Goal: Task Accomplishment & Management: Manage account settings

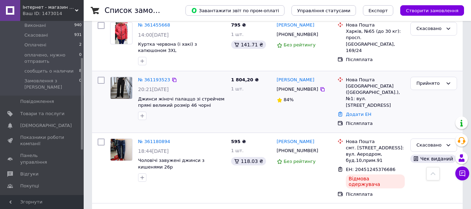
scroll to position [209, 0]
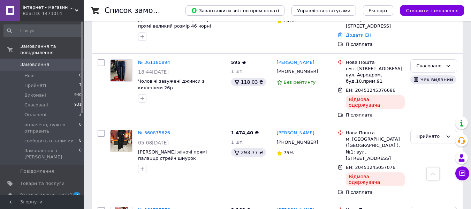
scroll to position [244, 0]
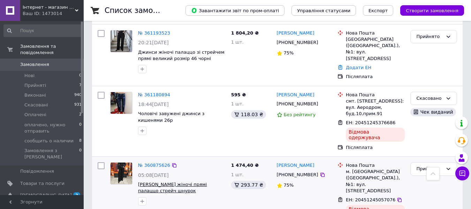
click at [154, 181] on span "[PERSON_NAME] жіночі прямі палаццо стрейч шнурок" at bounding box center [172, 187] width 69 height 12
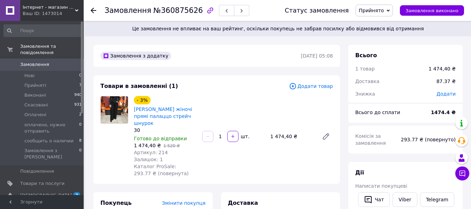
click at [32, 61] on span "Замовлення" at bounding box center [34, 64] width 29 height 6
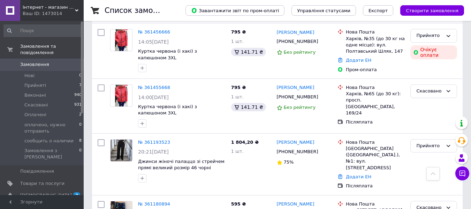
scroll to position [174, 0]
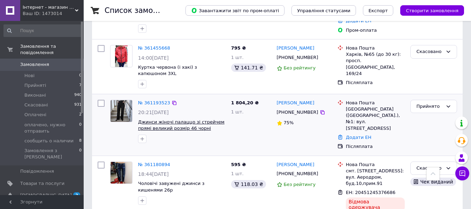
click at [169, 119] on span "Джинси жіночі палаццо зі стрейчем прямі великий розмір 46 чорні" at bounding box center [181, 125] width 86 height 12
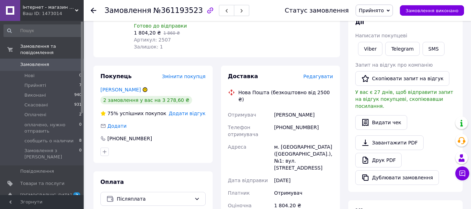
scroll to position [104, 0]
click at [143, 87] on icon at bounding box center [145, 89] width 4 height 4
click at [319, 73] on span "Редагувати" at bounding box center [318, 76] width 30 height 6
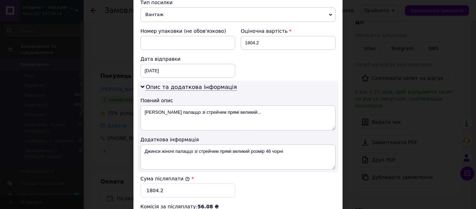
scroll to position [313, 0]
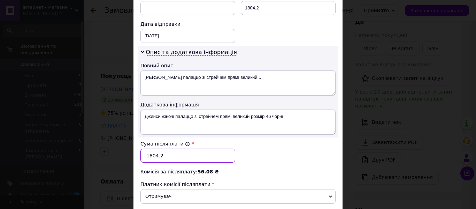
click at [174, 155] on input "1804.2" at bounding box center [187, 155] width 95 height 14
type input "1"
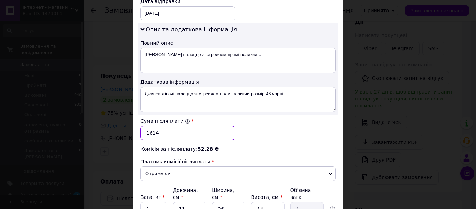
scroll to position [348, 0]
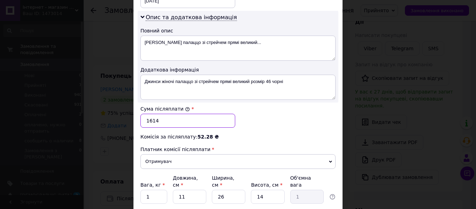
type input "1614"
click at [190, 189] on input "11" at bounding box center [189, 196] width 33 height 14
type input "1"
type input "0.1"
type input "3"
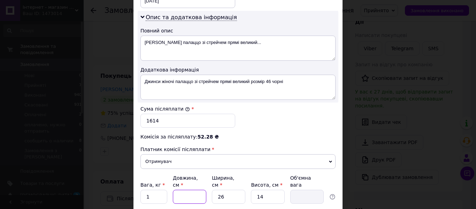
type input "0.27"
type input "30"
type input "2.73"
type input "30"
click at [230, 191] on input "26" at bounding box center [228, 196] width 33 height 14
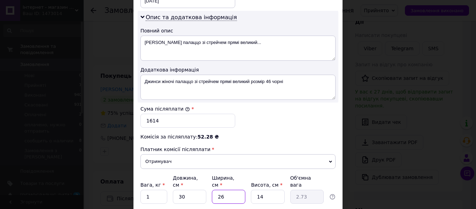
type input "2"
type input "0.21"
type input "2"
type input "0.21"
type input "20"
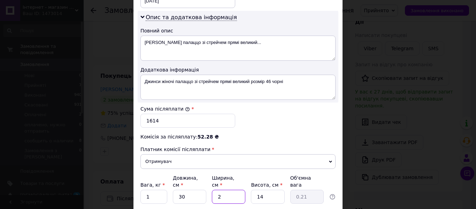
type input "2.1"
type input "20"
click at [272, 189] on input "14" at bounding box center [267, 196] width 33 height 14
type input "1"
type input "0.15"
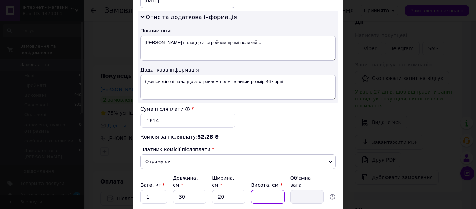
type input "8"
type input "1.2"
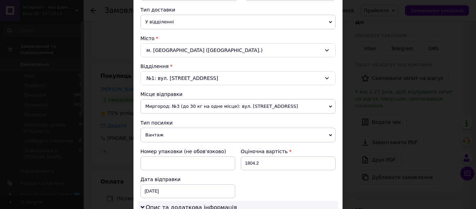
scroll to position [157, 0]
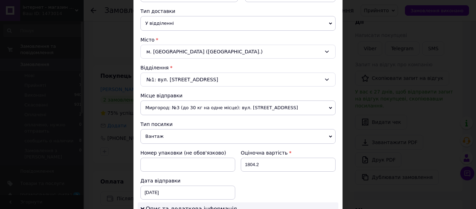
type input "8"
click at [268, 160] on input "1804.2" at bounding box center [288, 164] width 95 height 14
type input "1"
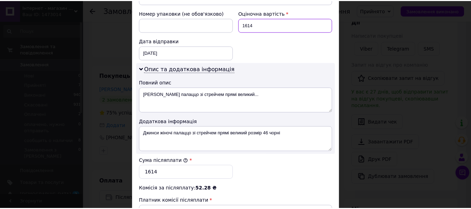
scroll to position [401, 0]
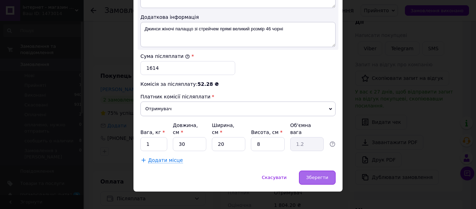
type input "1614"
click at [318, 175] on span "Зберегти" at bounding box center [317, 177] width 22 height 5
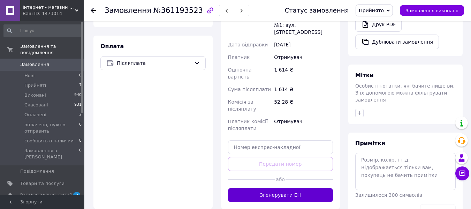
scroll to position [244, 0]
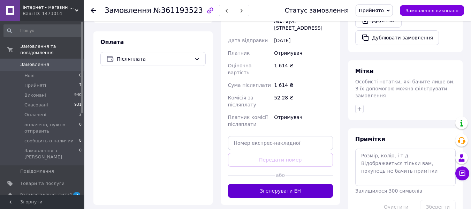
click at [279, 184] on button "Згенерувати ЕН" at bounding box center [280, 191] width 105 height 14
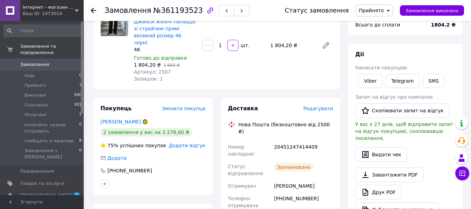
scroll to position [0, 0]
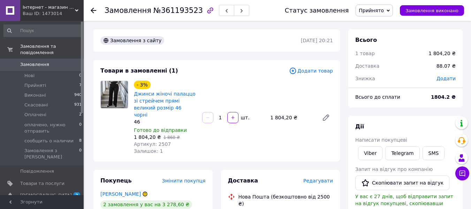
click at [29, 61] on span "Замовлення" at bounding box center [34, 64] width 29 height 6
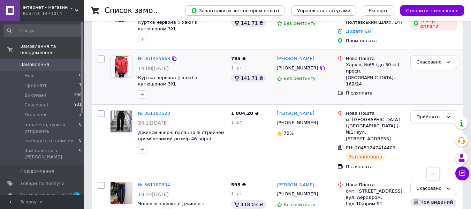
scroll to position [174, 0]
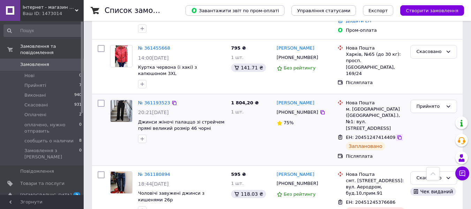
click at [396, 134] on icon at bounding box center [399, 137] width 6 height 6
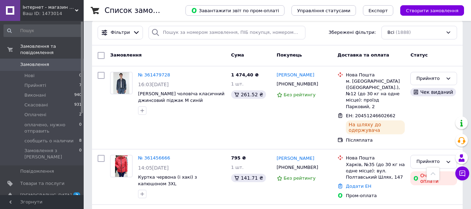
scroll to position [0, 0]
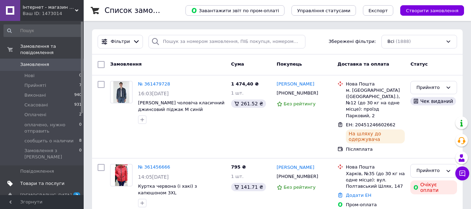
click at [34, 180] on span "Товари та послуги" at bounding box center [42, 183] width 44 height 6
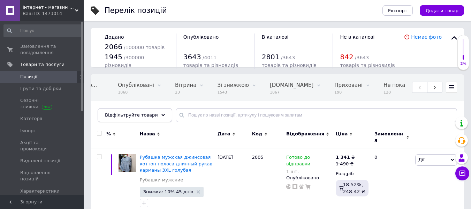
click at [156, 111] on div "Відфільтруйте товари" at bounding box center [135, 115] width 75 height 14
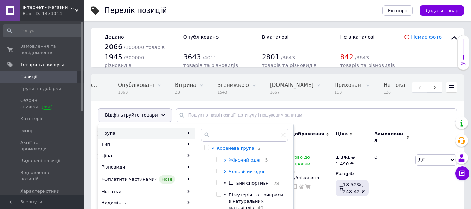
click at [248, 159] on span "Жіночий одяг" at bounding box center [245, 159] width 33 height 5
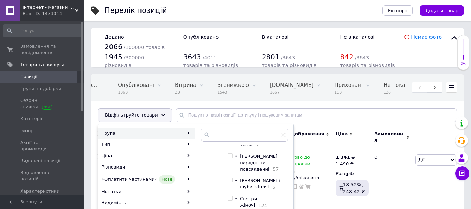
scroll to position [139, 0]
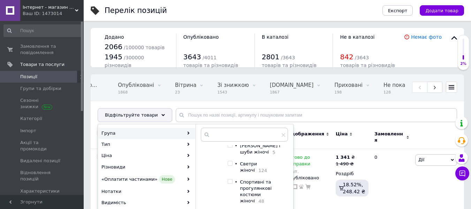
click at [233, 165] on div at bounding box center [229, 163] width 5 height 5
click at [229, 165] on input "checkbox" at bounding box center [229, 163] width 5 height 5
checkbox input "true"
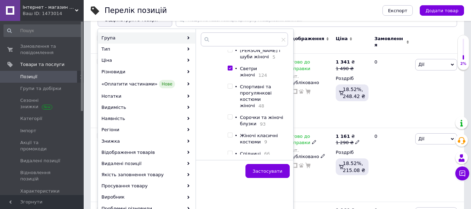
scroll to position [104, 0]
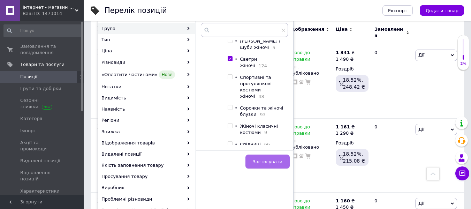
click at [270, 159] on span "Застосувати" at bounding box center [268, 161] width 30 height 5
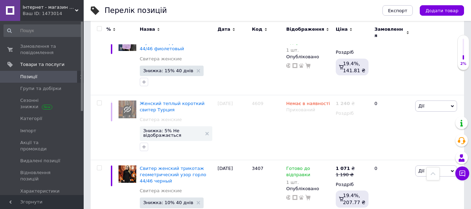
scroll to position [6431, 0]
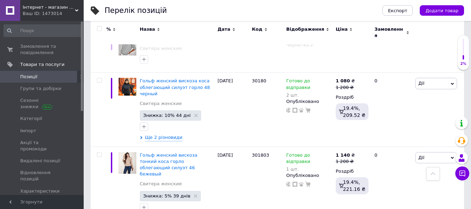
scroll to position [697, 0]
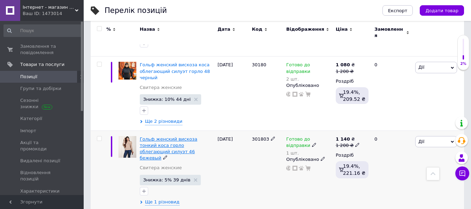
click at [166, 136] on span "Гольф женский вискоза тонкий коса горло облегающий силуэт 46 бежевый" at bounding box center [168, 148] width 57 height 24
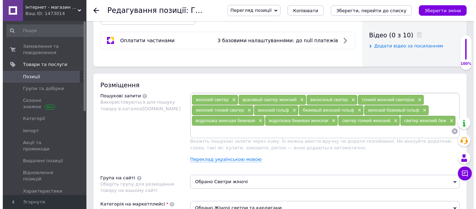
scroll to position [383, 0]
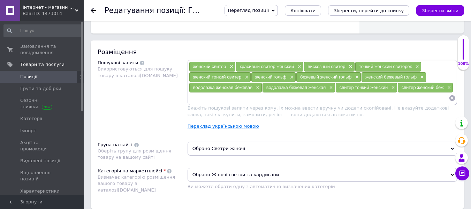
click at [211, 125] on link "Переклад українською мовою" at bounding box center [222, 126] width 71 height 6
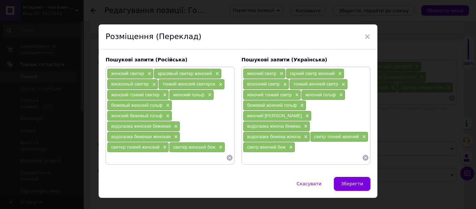
click at [256, 157] on input at bounding box center [302, 157] width 119 height 10
type input "гольф жіночий віскоза беж"
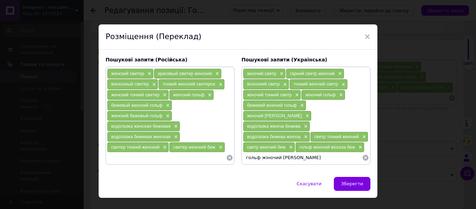
type input "гольф жіночий [PERSON_NAME]"
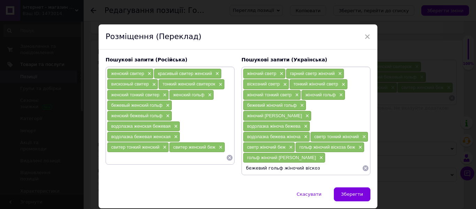
type input "бежевий гольф жіночий віскоза"
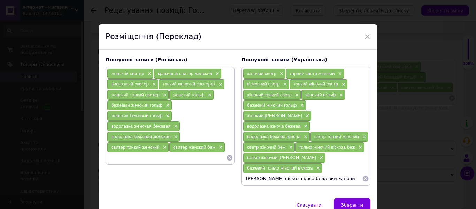
type input "[PERSON_NAME] віскоза коса бежевий жіночий"
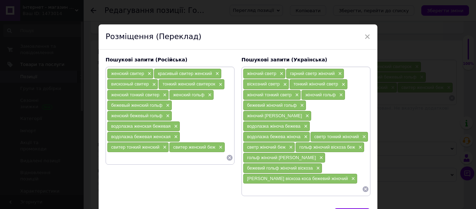
click at [160, 160] on input at bounding box center [166, 157] width 119 height 10
type input "гольф женский вискоза бежевый"
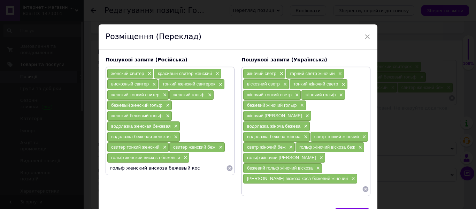
type input "гольф женский вискоза бежевый коса"
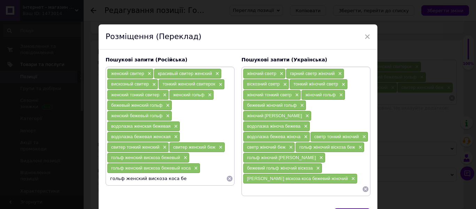
type input "гольф женский вискоза коса беж"
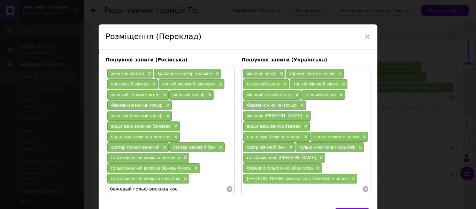
type input "бежевый гольф вискоза коса"
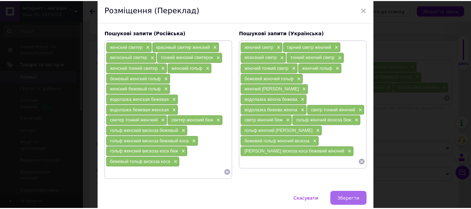
scroll to position [55, 0]
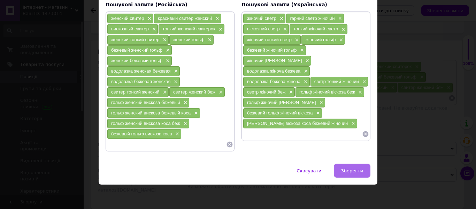
click at [353, 167] on button "Зберегти" at bounding box center [352, 170] width 37 height 14
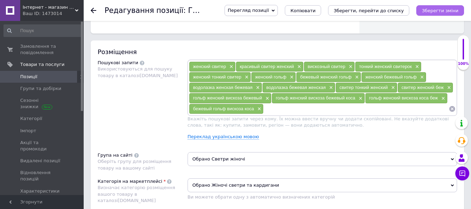
click at [429, 11] on icon "Зберегти зміни" at bounding box center [439, 10] width 37 height 5
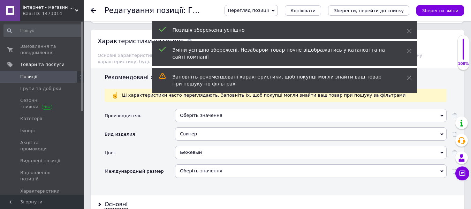
scroll to position [592, 0]
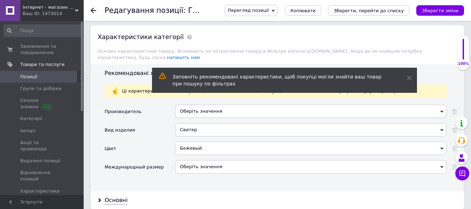
click at [442, 110] on icon at bounding box center [441, 111] width 3 height 3
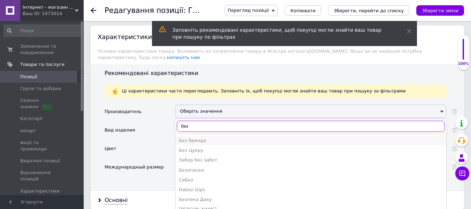
type input "без"
click at [232, 137] on div "Без бренда" at bounding box center [311, 140] width 264 height 6
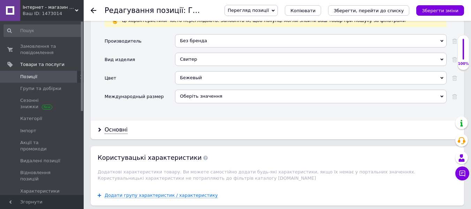
scroll to position [662, 0]
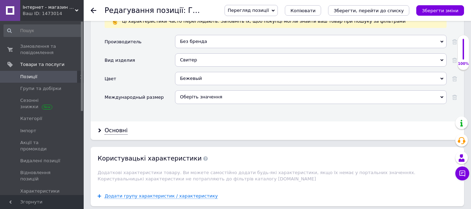
click at [437, 90] on div "Оберіть значення" at bounding box center [310, 96] width 271 height 13
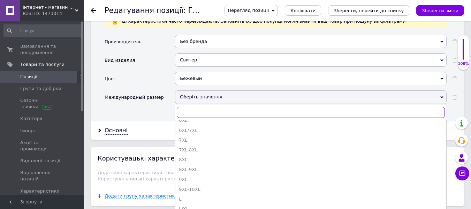
scroll to position [104, 0]
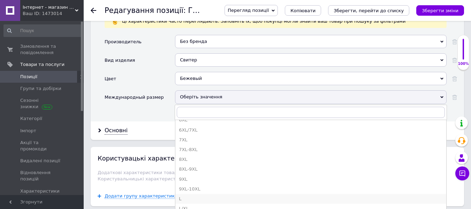
click at [183, 195] on div "L" at bounding box center [311, 198] width 264 height 6
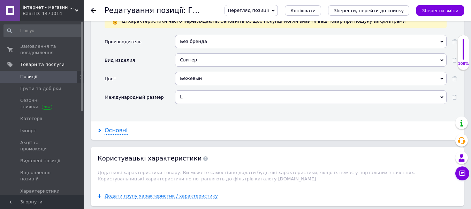
click at [122, 127] on div "Основні" at bounding box center [115, 130] width 23 height 8
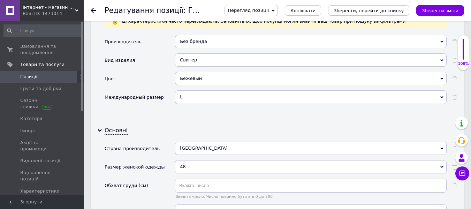
scroll to position [697, 0]
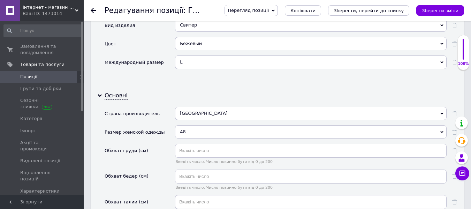
click at [439, 125] on div "48" at bounding box center [310, 131] width 271 height 13
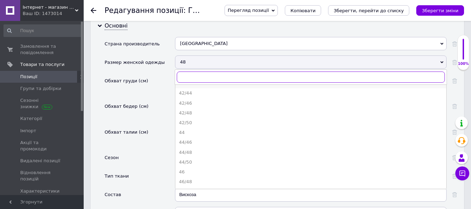
scroll to position [70, 0]
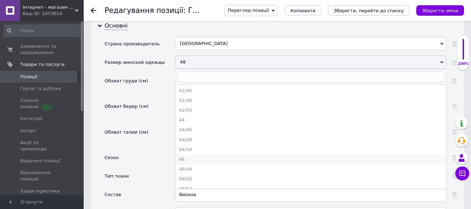
click at [194, 154] on li "46" at bounding box center [310, 159] width 271 height 10
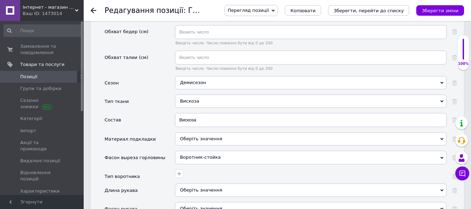
scroll to position [871, 0]
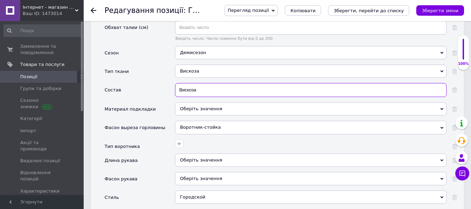
click at [178, 83] on input "Вискоза" at bounding box center [310, 90] width 271 height 14
click at [192, 84] on input "62% Вискоза" at bounding box center [310, 90] width 271 height 14
click at [210, 83] on input "62% вискоза" at bounding box center [310, 90] width 271 height 14
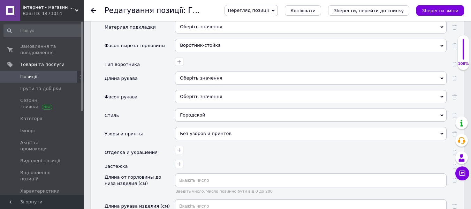
scroll to position [940, 0]
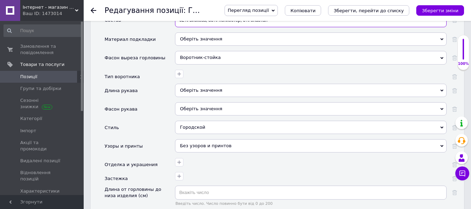
type input "62% вискоза, 33% полиэстер, 5% эластан"
click at [439, 51] on div "Воротник-стойка" at bounding box center [310, 57] width 271 height 13
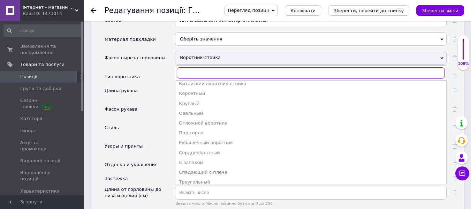
scroll to position [145, 0]
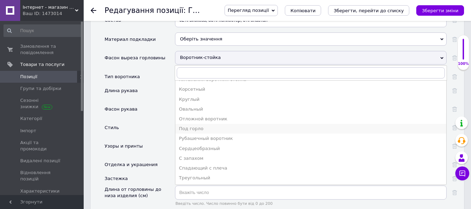
click at [189, 125] on div "Под горло" at bounding box center [311, 128] width 264 height 6
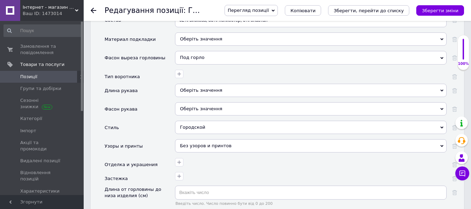
click at [437, 84] on div "Оберіть значення" at bounding box center [310, 90] width 271 height 13
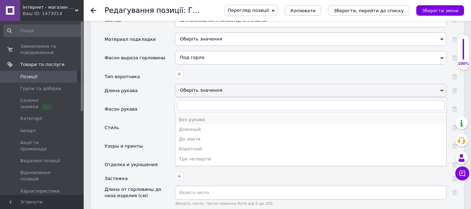
click at [211, 117] on li "Без рукава" at bounding box center [310, 120] width 271 height 10
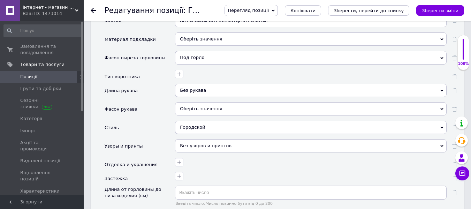
click at [441, 102] on div "Оберіть значення" at bounding box center [310, 108] width 271 height 13
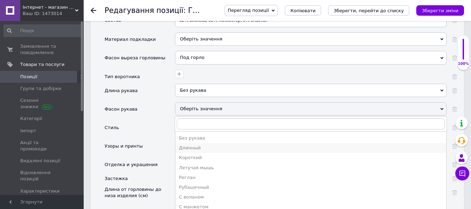
click at [184, 145] on div "Длинный" at bounding box center [311, 148] width 264 height 6
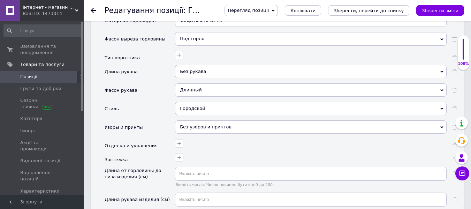
scroll to position [975, 0]
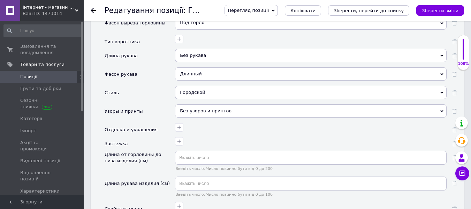
click at [439, 104] on div "Без узоров и принтов" at bounding box center [310, 110] width 271 height 13
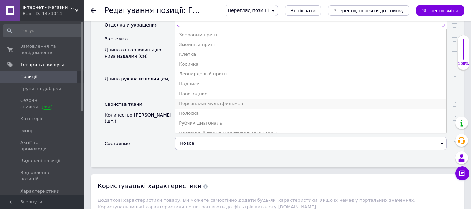
scroll to position [86, 0]
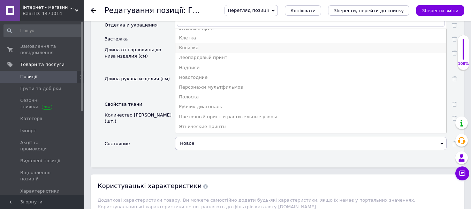
click at [212, 45] on div "Косичка" at bounding box center [311, 48] width 264 height 6
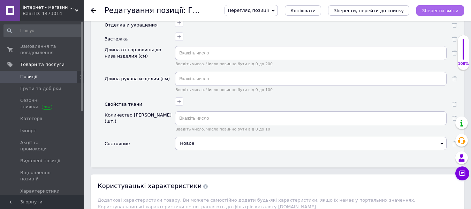
click at [442, 7] on button "Зберегти зміни" at bounding box center [440, 10] width 48 height 10
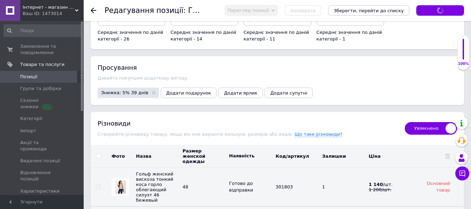
scroll to position [1358, 0]
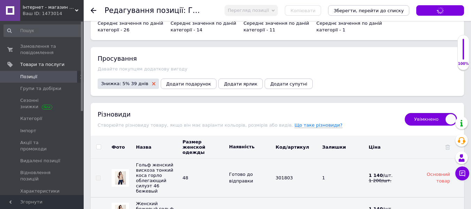
click at [152, 82] on icon at bounding box center [153, 83] width 3 height 3
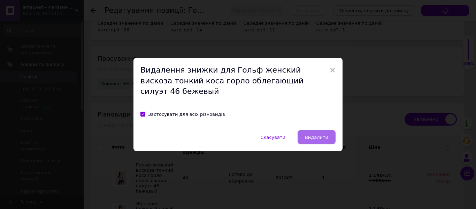
click at [323, 134] on span "Видалити" at bounding box center [316, 136] width 23 height 5
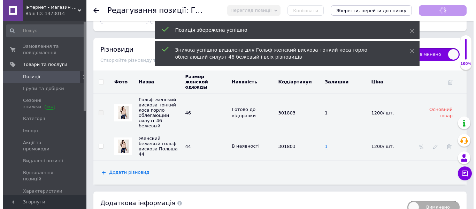
scroll to position [1428, 0]
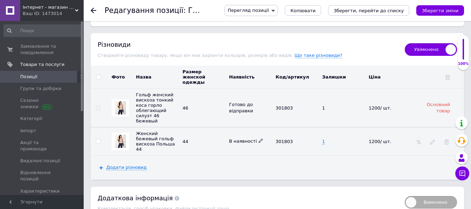
click at [258, 138] on icon at bounding box center [260, 140] width 4 height 4
click at [256, 176] on li "Готово до відправки" at bounding box center [249, 184] width 46 height 16
click at [448, 8] on icon "Зберегти зміни" at bounding box center [439, 10] width 37 height 5
click at [432, 139] on icon at bounding box center [432, 141] width 5 height 5
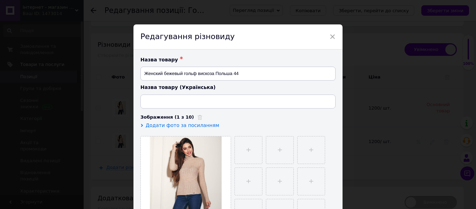
type input "Жіночий гольф віскоза Польща 44"
drag, startPoint x: 247, startPoint y: 71, endPoint x: 142, endPoint y: 68, distance: 105.6
click at [142, 68] on input "Женский бежевый гольф вискоза Польша 44" at bounding box center [237, 74] width 195 height 14
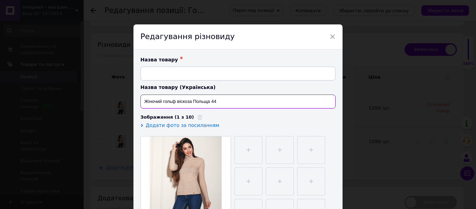
drag, startPoint x: 222, startPoint y: 100, endPoint x: 142, endPoint y: 100, distance: 79.8
click at [142, 100] on input "Жіночий гольф віскоза Польща 44" at bounding box center [237, 101] width 195 height 14
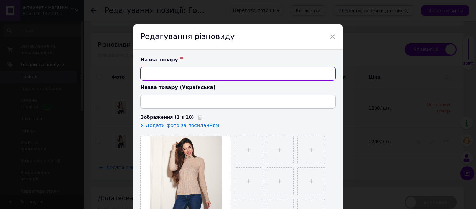
click at [160, 71] on input at bounding box center [237, 74] width 195 height 14
type input "Гольф женский вискоза тонкий коса облегающий силуэт 44 бежевый"
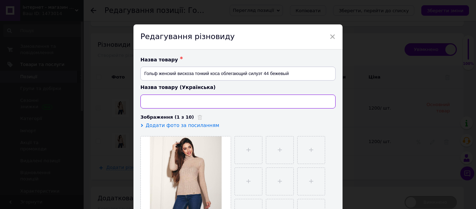
click at [167, 103] on input at bounding box center [237, 101] width 195 height 14
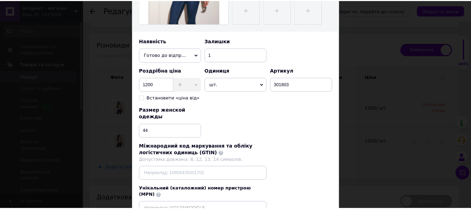
scroll to position [249, 0]
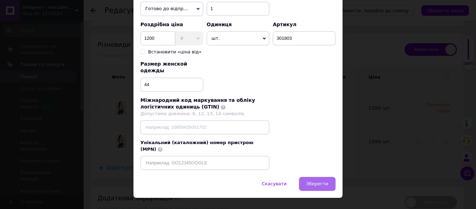
type input "Гольф жіночий віскоза тонкий коса облягаючий силует 44 бежевий"
click at [320, 181] on span "Зберегти" at bounding box center [317, 183] width 22 height 5
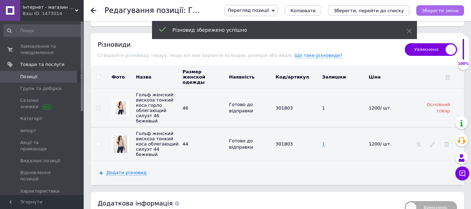
click at [437, 10] on icon "Зберегти зміни" at bounding box center [439, 10] width 37 height 5
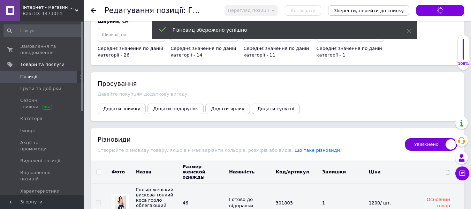
scroll to position [1324, 0]
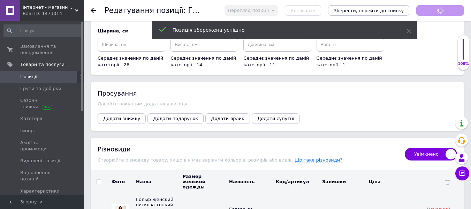
click at [129, 116] on span "Додати знижку" at bounding box center [121, 118] width 37 height 5
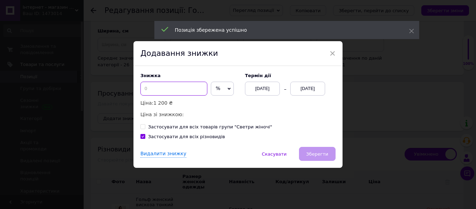
click at [164, 89] on input at bounding box center [173, 89] width 67 height 14
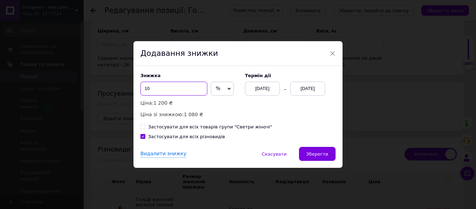
type input "10"
click at [307, 83] on div "[DATE]" at bounding box center [307, 89] width 35 height 14
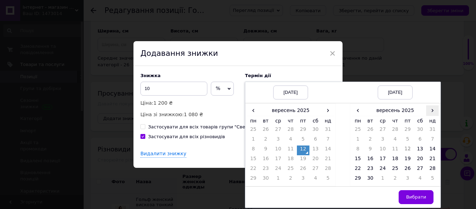
click at [431, 110] on span "›" at bounding box center [432, 110] width 13 height 10
click at [355, 167] on td "27" at bounding box center [357, 170] width 13 height 10
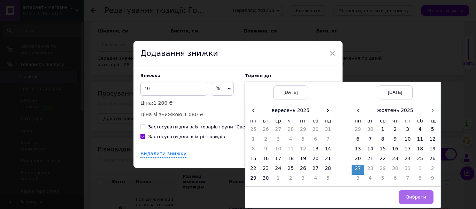
click at [413, 198] on span "Вибрати" at bounding box center [416, 196] width 20 height 5
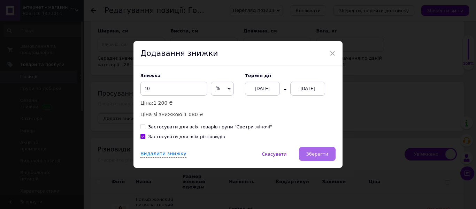
click at [325, 157] on button "Зберегти" at bounding box center [317, 154] width 37 height 14
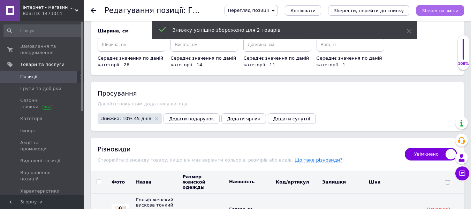
click at [440, 7] on button "Зберегти зміни" at bounding box center [440, 10] width 48 height 10
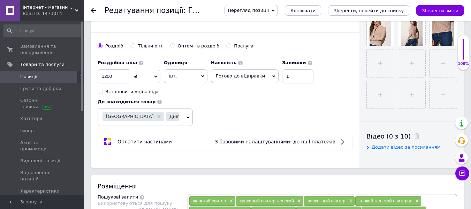
scroll to position [244, 0]
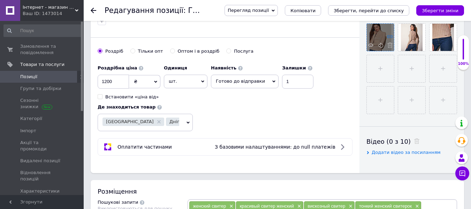
click at [389, 36] on icon at bounding box center [389, 36] width 5 height 5
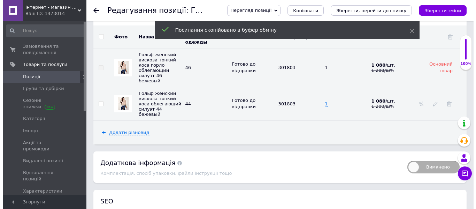
scroll to position [1428, 0]
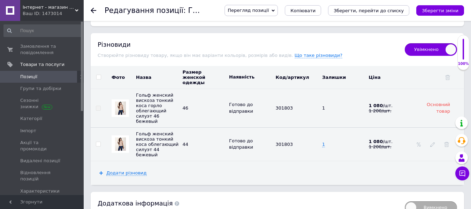
click at [121, 137] on img at bounding box center [120, 143] width 11 height 13
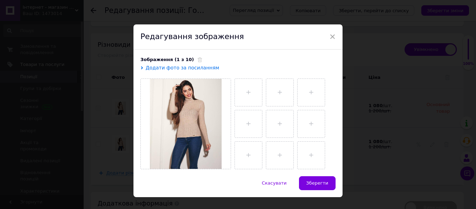
click at [200, 67] on span "Додати фото за посиланням" at bounding box center [182, 68] width 73 height 6
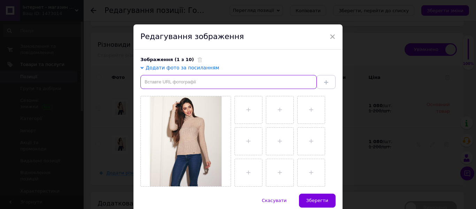
click at [188, 82] on input "text" at bounding box center [228, 82] width 176 height 14
paste input "[URL][DOMAIN_NAME]"
type input "[URL][DOMAIN_NAME]"
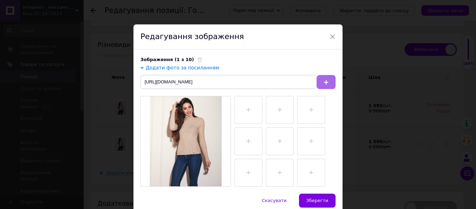
click at [323, 79] on button at bounding box center [326, 82] width 19 height 14
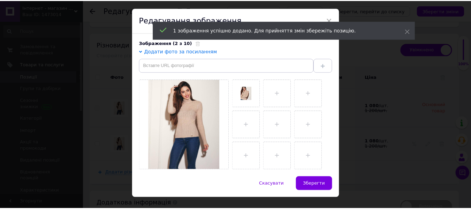
scroll to position [30, 0]
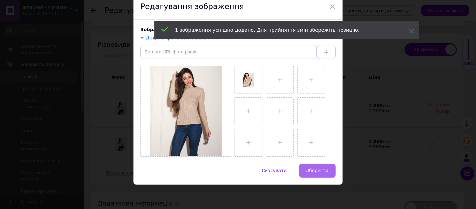
click at [311, 168] on span "Зберегти" at bounding box center [317, 170] width 22 height 5
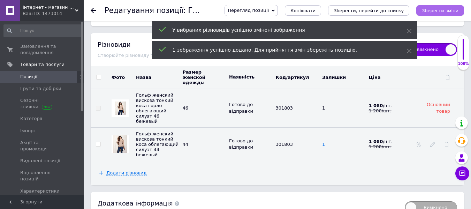
click at [439, 7] on button "Зберегти зміни" at bounding box center [440, 10] width 48 height 10
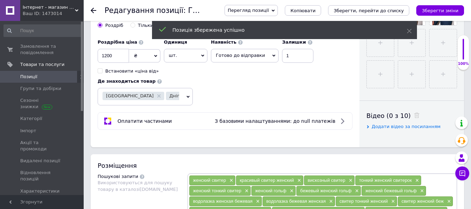
scroll to position [209, 0]
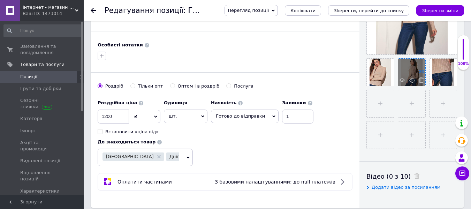
click at [419, 70] on icon at bounding box center [420, 71] width 5 height 5
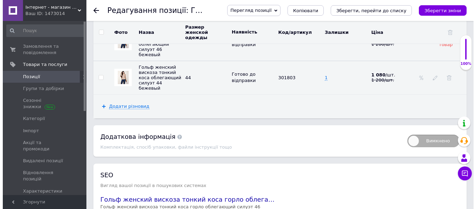
scroll to position [1498, 0]
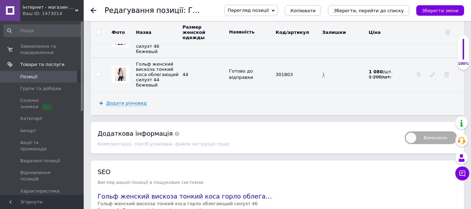
click at [116, 68] on img at bounding box center [120, 74] width 11 height 13
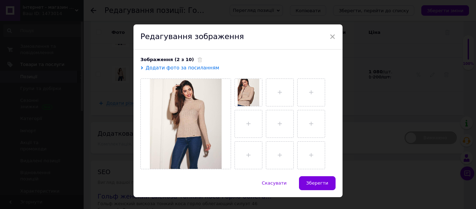
click at [161, 67] on span "Додати фото за посиланням" at bounding box center [182, 68] width 73 height 6
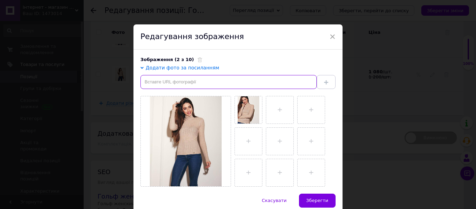
click at [161, 80] on input "text" at bounding box center [228, 82] width 176 height 14
paste input "[URL][DOMAIN_NAME]"
type input "[URL][DOMAIN_NAME]"
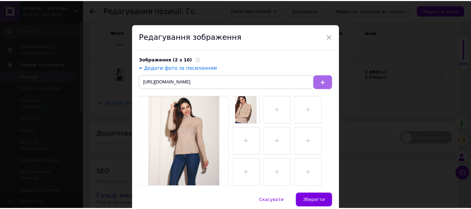
scroll to position [0, 0]
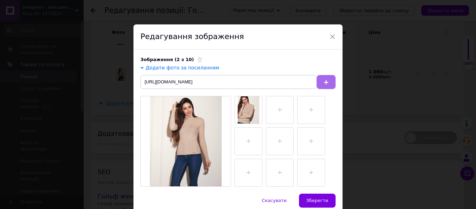
click at [324, 78] on button at bounding box center [326, 82] width 19 height 14
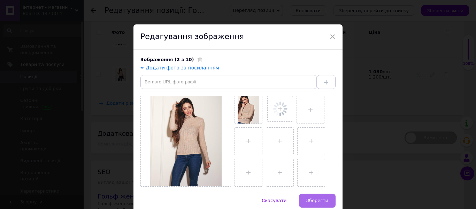
click at [315, 199] on span "Зберегти" at bounding box center [317, 200] width 22 height 5
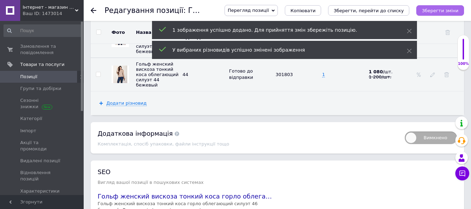
click at [437, 11] on icon "Зберегти зміни" at bounding box center [439, 10] width 37 height 5
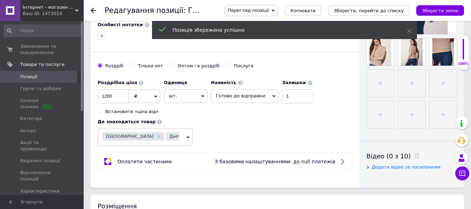
scroll to position [139, 0]
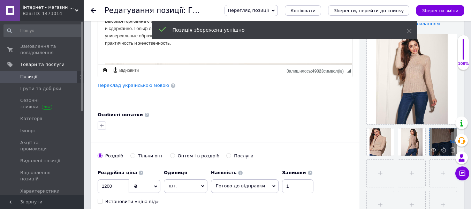
click at [450, 141] on icon at bounding box center [452, 140] width 5 height 5
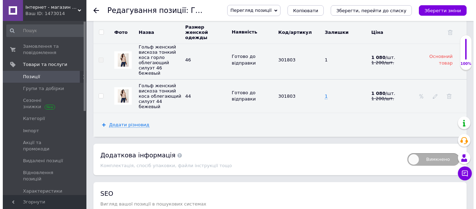
scroll to position [1428, 0]
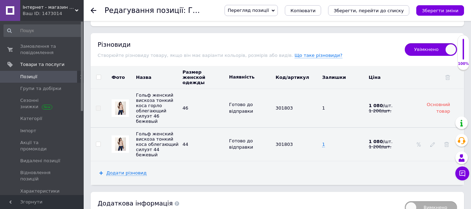
click at [118, 137] on img at bounding box center [120, 143] width 11 height 13
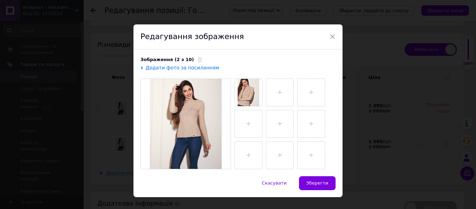
click at [195, 67] on span "Додати фото за посиланням" at bounding box center [182, 68] width 73 height 6
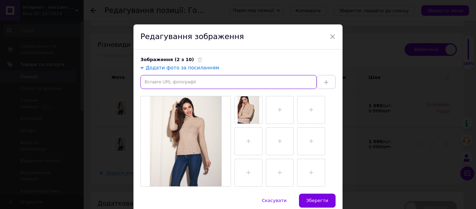
click at [187, 82] on input "text" at bounding box center [228, 82] width 176 height 14
paste input "[URL][DOMAIN_NAME]"
type input "[URL][DOMAIN_NAME]"
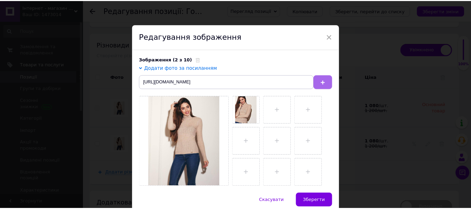
scroll to position [0, 0]
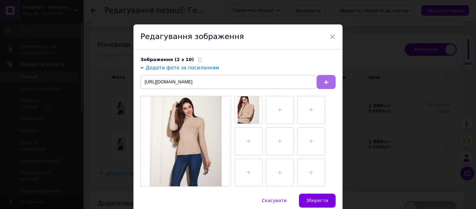
click at [325, 81] on use at bounding box center [326, 82] width 4 height 4
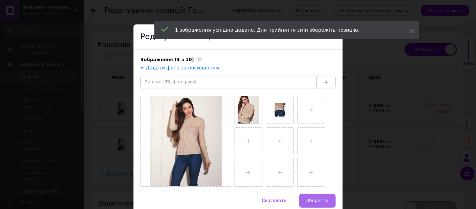
click at [317, 198] on span "Зберегти" at bounding box center [317, 200] width 22 height 5
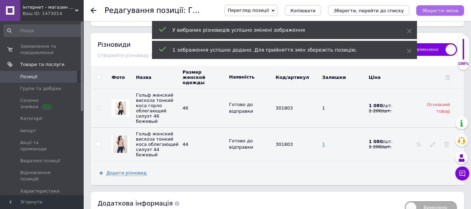
click at [434, 10] on icon "Зберегти зміни" at bounding box center [439, 10] width 37 height 5
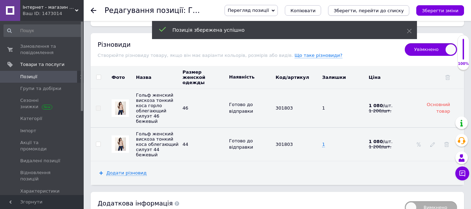
click at [391, 12] on icon "Зберегти, перейти до списку" at bounding box center [368, 10] width 70 height 5
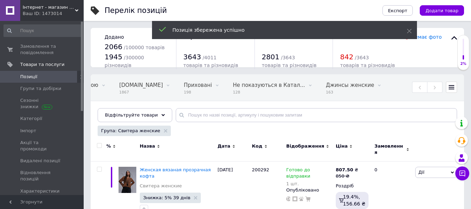
scroll to position [0, 262]
